Goal: Task Accomplishment & Management: Manage account settings

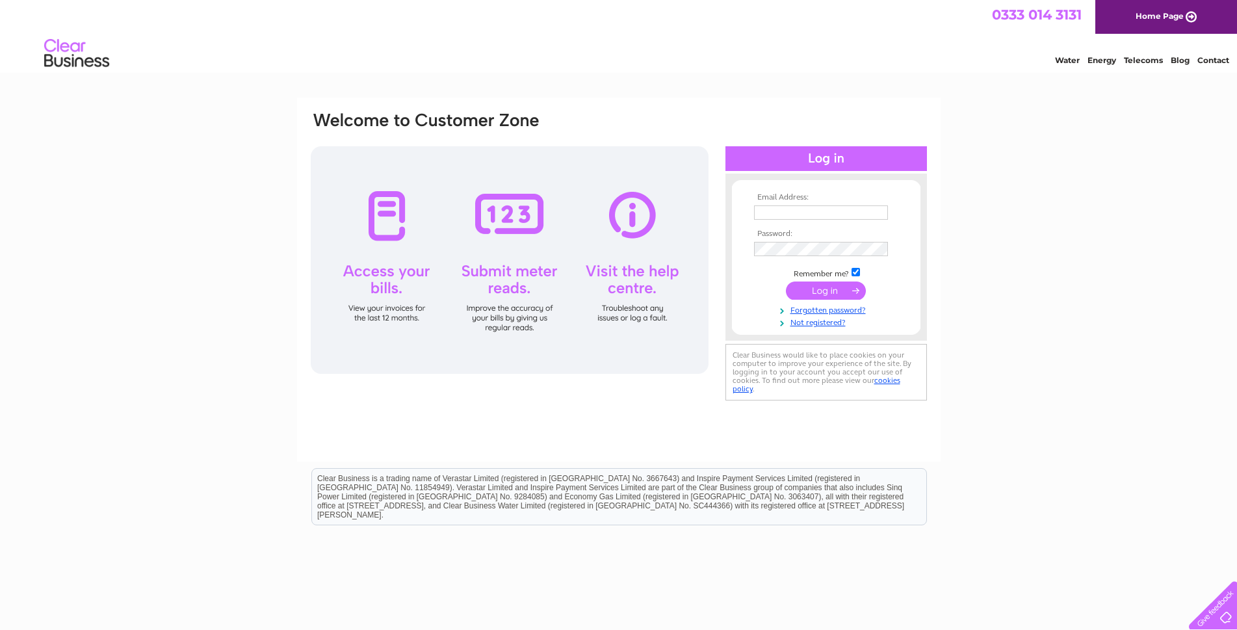
type input "[EMAIL_ADDRESS][DOMAIN_NAME]"
click at [843, 293] on input "submit" at bounding box center [826, 290] width 80 height 18
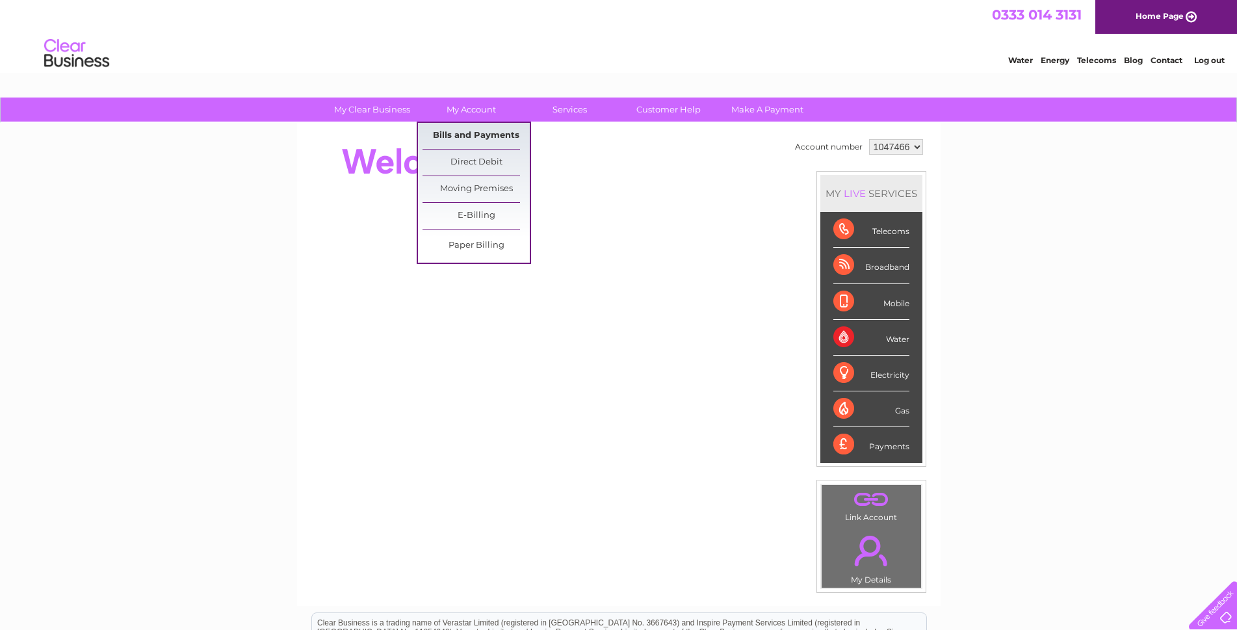
click at [464, 133] on link "Bills and Payments" at bounding box center [476, 136] width 107 height 26
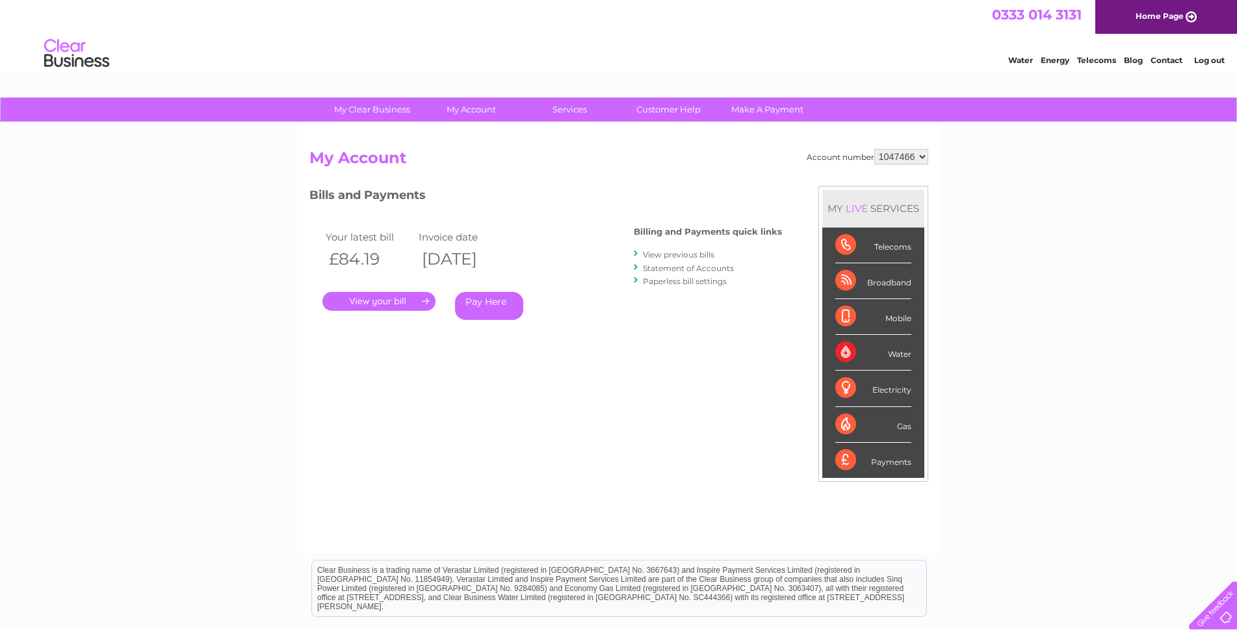
click at [402, 300] on link "." at bounding box center [378, 301] width 113 height 19
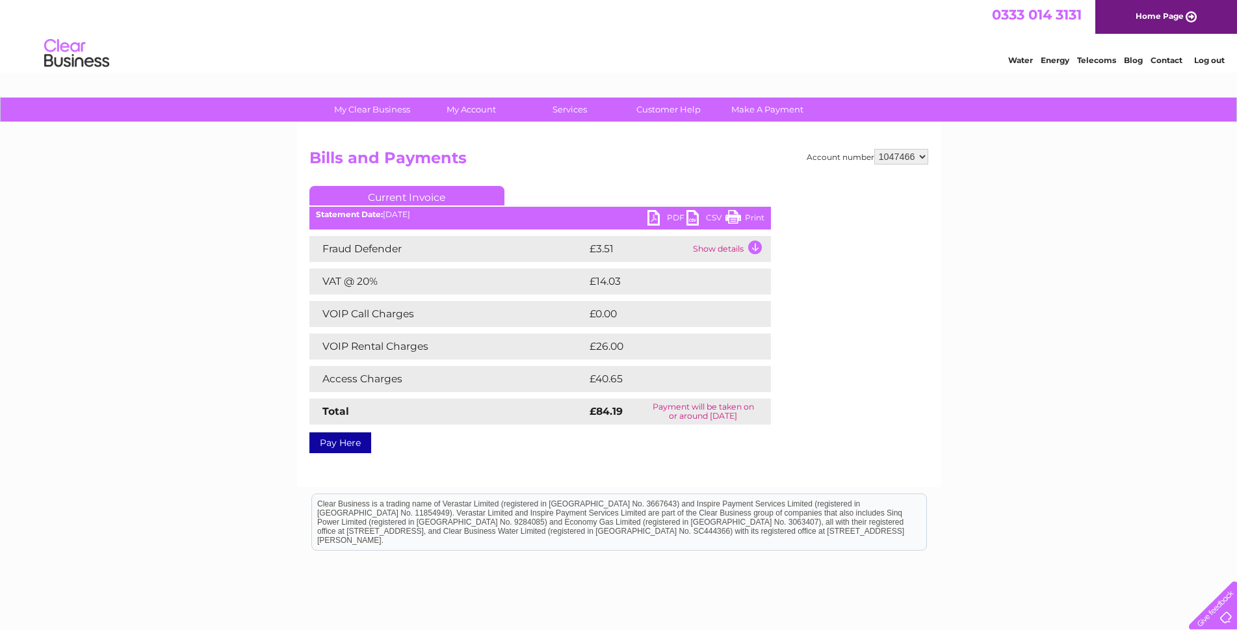
click at [732, 215] on link "Print" at bounding box center [745, 219] width 39 height 19
